Goal: Information Seeking & Learning: Learn about a topic

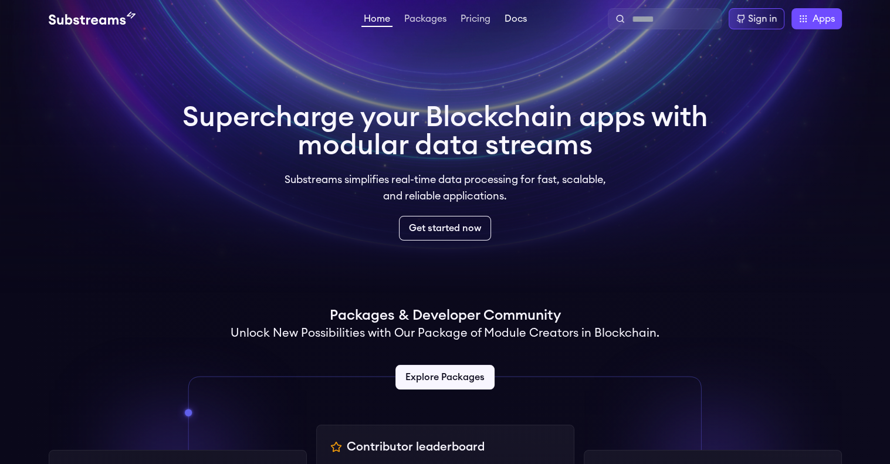
click at [519, 23] on link "Docs" at bounding box center [515, 20] width 27 height 12
click at [748, 12] on div "Sign in" at bounding box center [762, 19] width 29 height 14
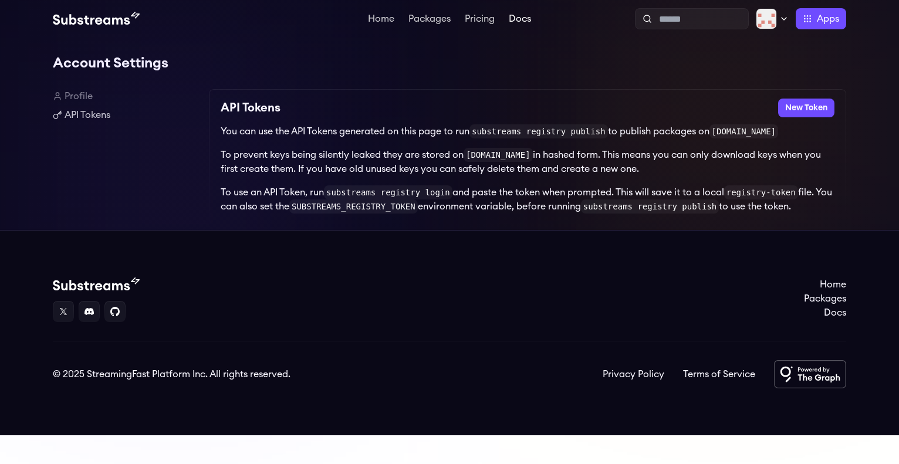
click at [523, 22] on link "Docs" at bounding box center [520, 20] width 27 height 12
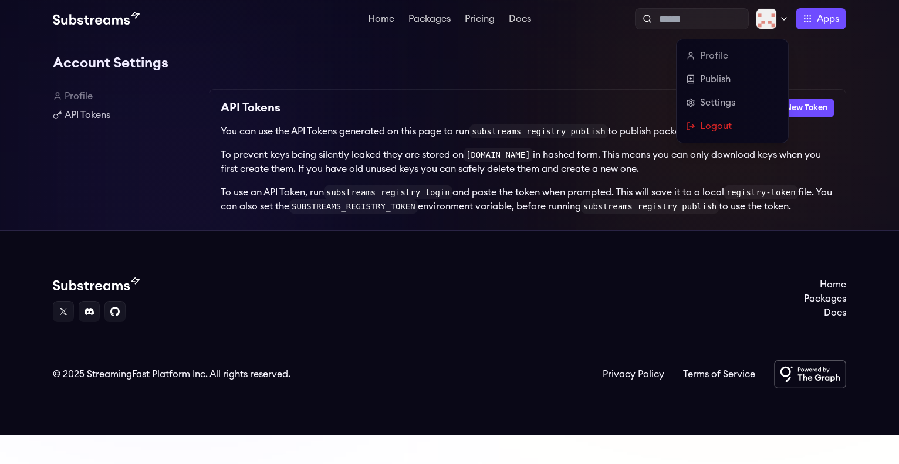
click at [781, 19] on icon at bounding box center [783, 18] width 9 height 9
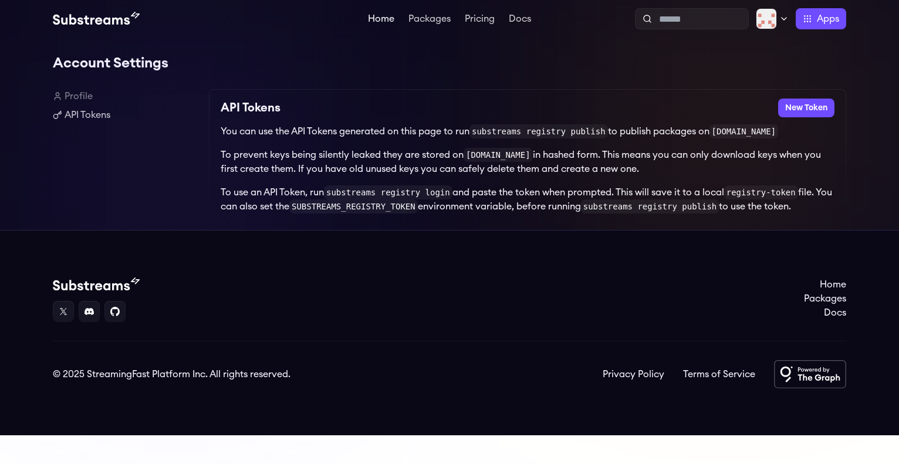
click at [380, 21] on link "Home" at bounding box center [381, 20] width 31 height 12
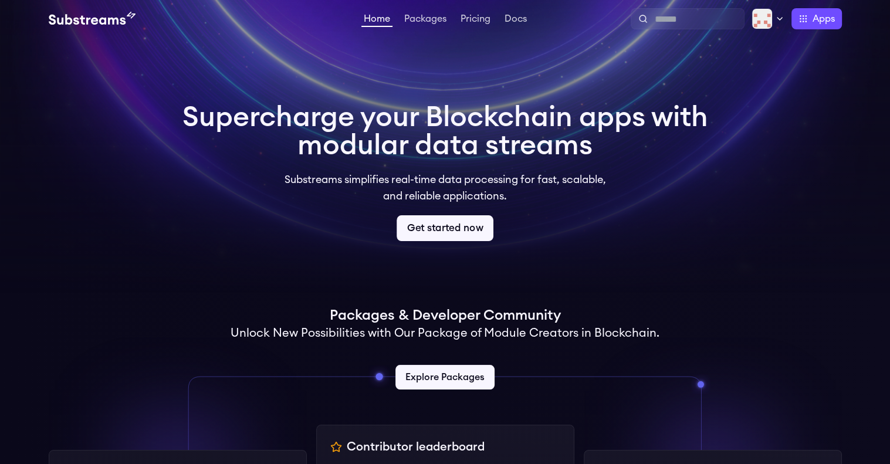
click at [468, 232] on link "Get started now" at bounding box center [445, 228] width 97 height 26
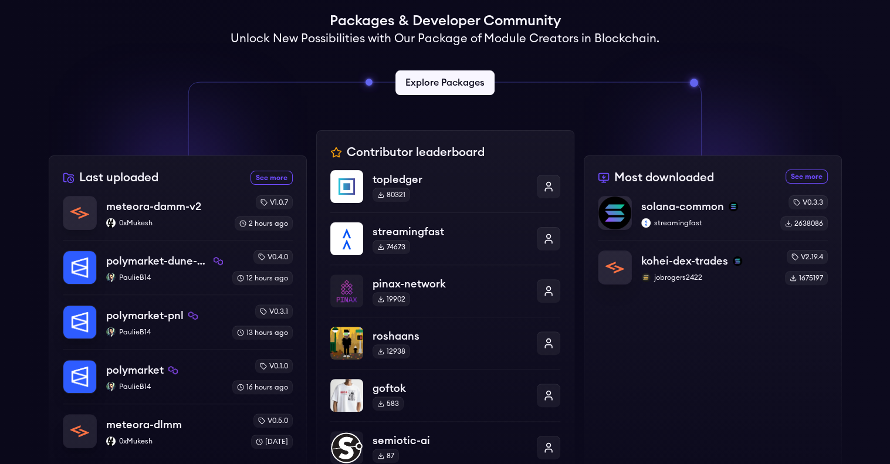
scroll to position [296, 0]
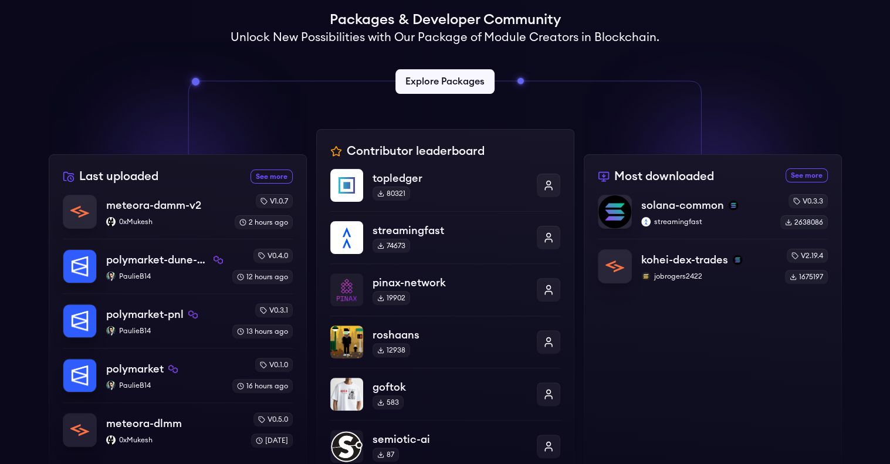
drag, startPoint x: 899, startPoint y: 91, endPoint x: 880, endPoint y: 187, distance: 98.1
click at [880, 187] on html "Home Packages Pricing Docs Home Packages Pricing Docs Profile Publish Settings …" at bounding box center [445, 385] width 890 height 1362
click at [463, 81] on link "Explore Packages" at bounding box center [445, 82] width 104 height 26
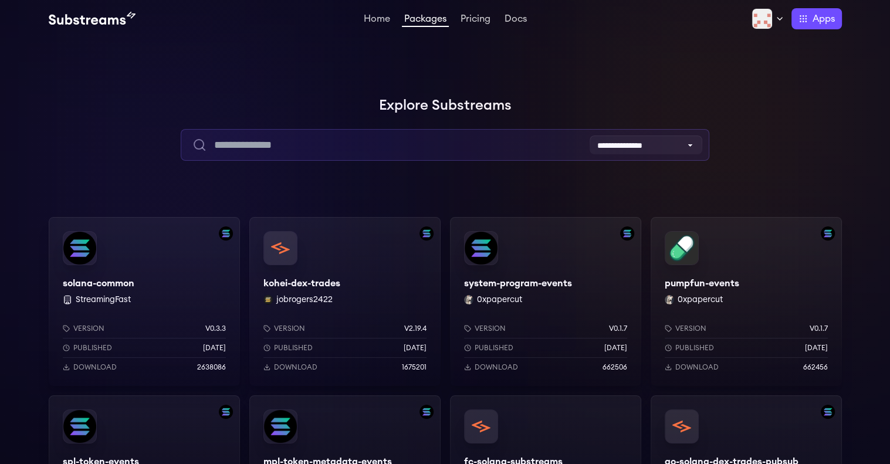
click at [383, 152] on input "text" at bounding box center [445, 145] width 529 height 32
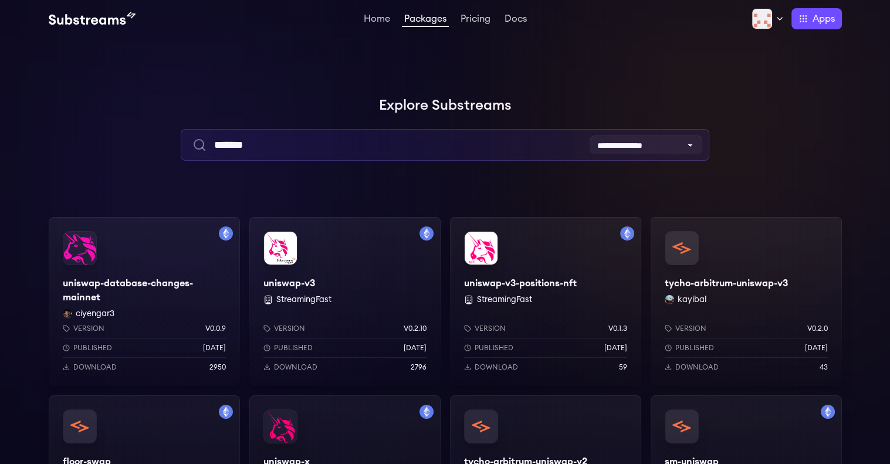
type input "*******"
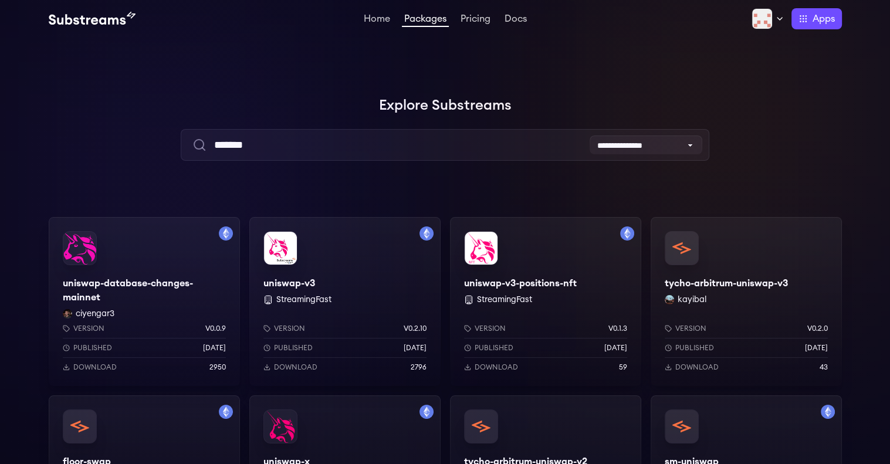
click at [308, 284] on div "uniswap-v3 StreamingFast Version v0.2.10 Published [DATE] Download 2796" at bounding box center [344, 301] width 191 height 169
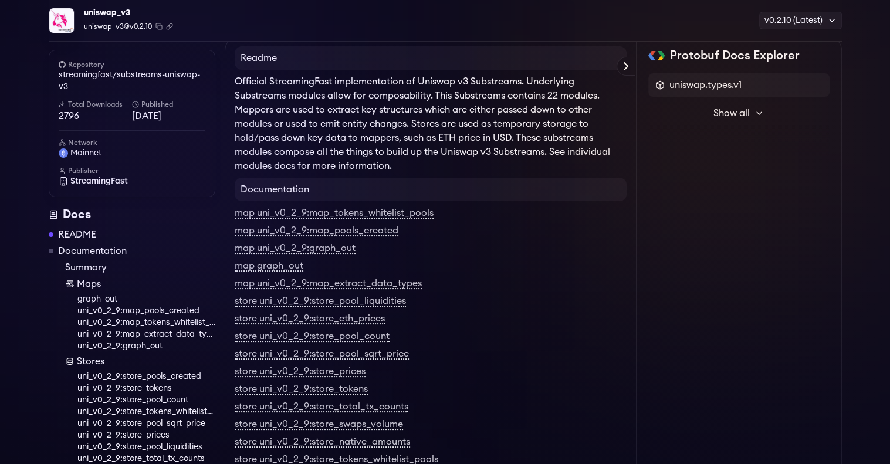
scroll to position [53, 0]
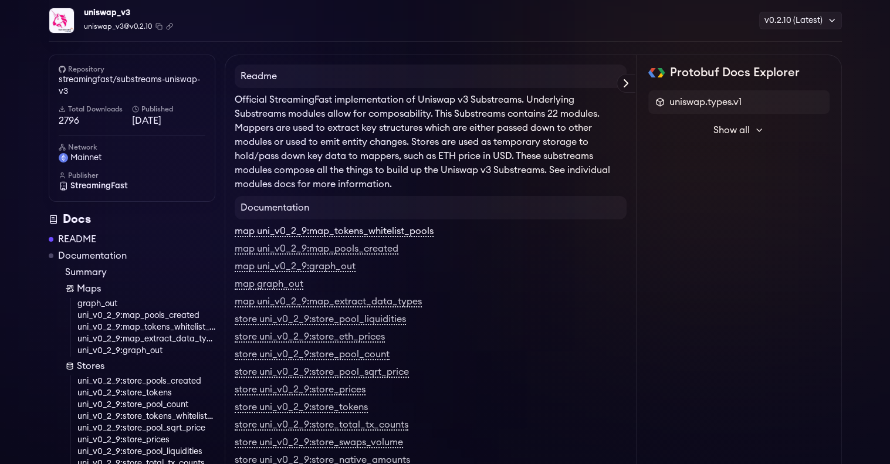
click at [292, 235] on link "map uni_v0_2_9:map_tokens_whitelist_pools" at bounding box center [334, 232] width 199 height 11
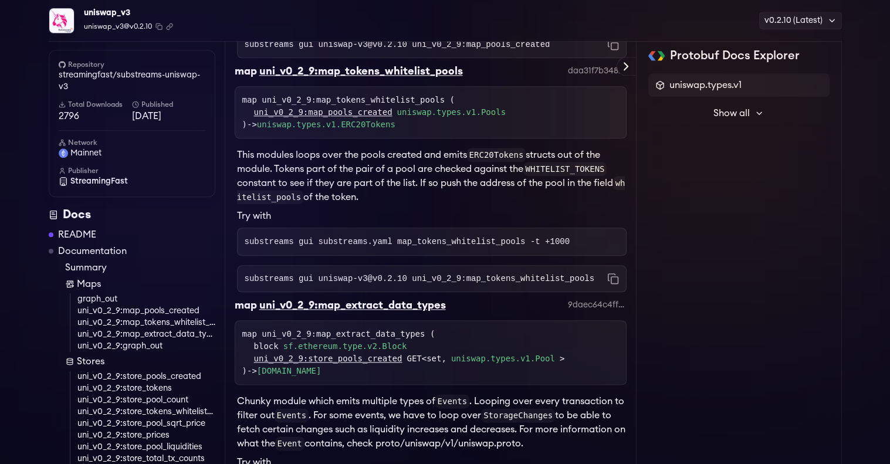
scroll to position [1340, 0]
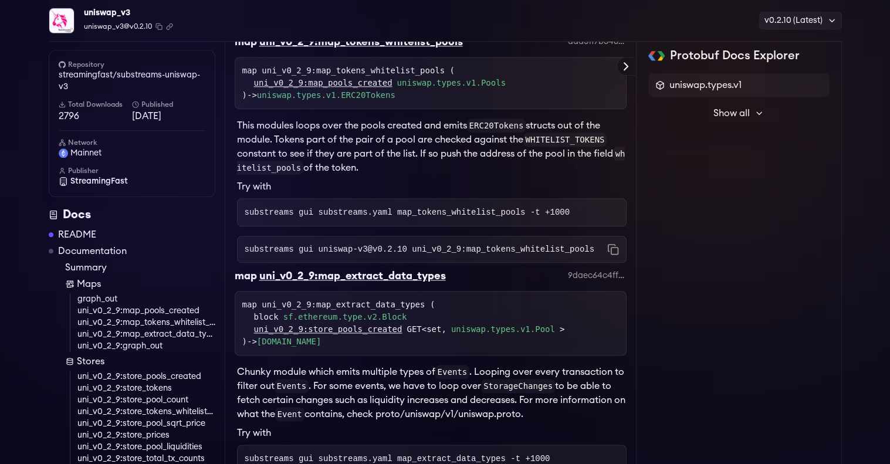
click at [444, 175] on p "This modules loops over the pools created and emits ERC20Tokens structs out of …" at bounding box center [432, 147] width 390 height 56
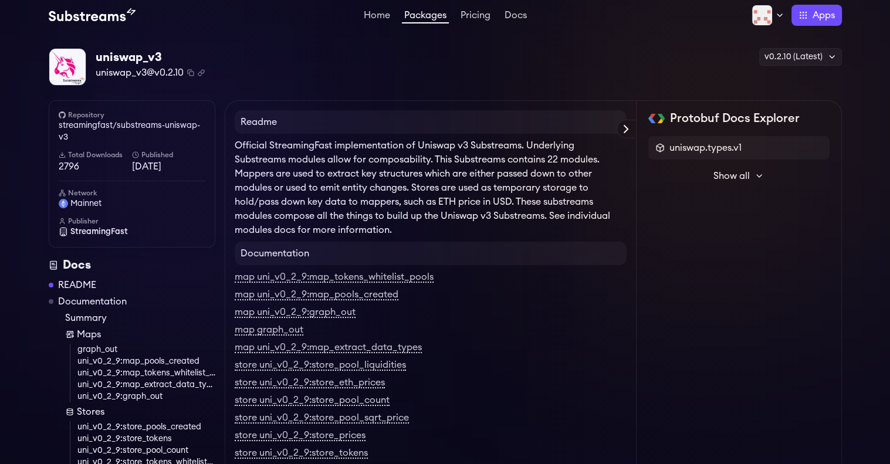
scroll to position [0, 0]
